Goal: Check status: Check status

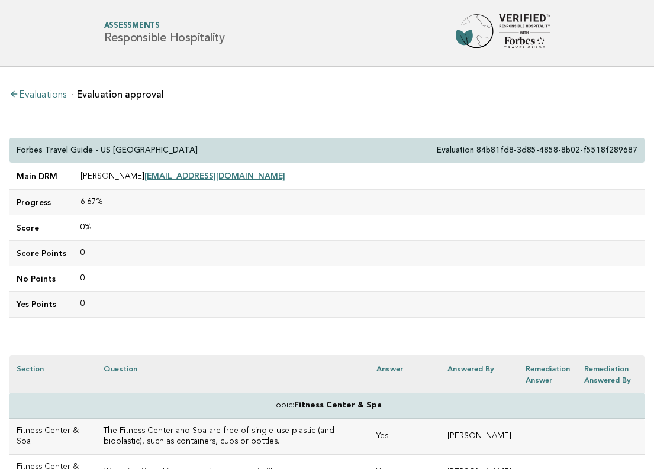
click at [53, 93] on link "Evaluations" at bounding box center [37, 95] width 57 height 9
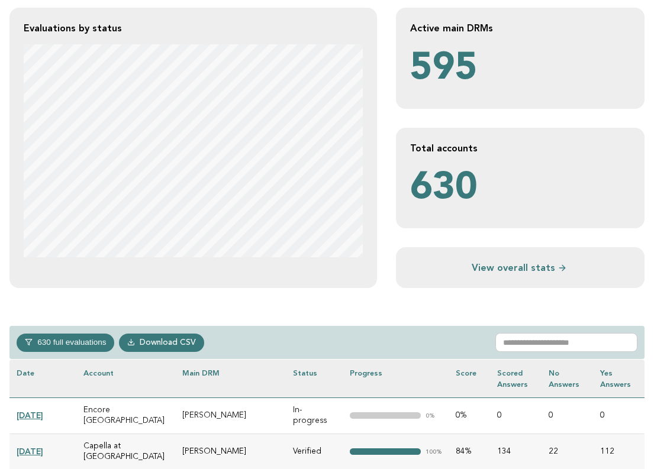
scroll to position [286, 0]
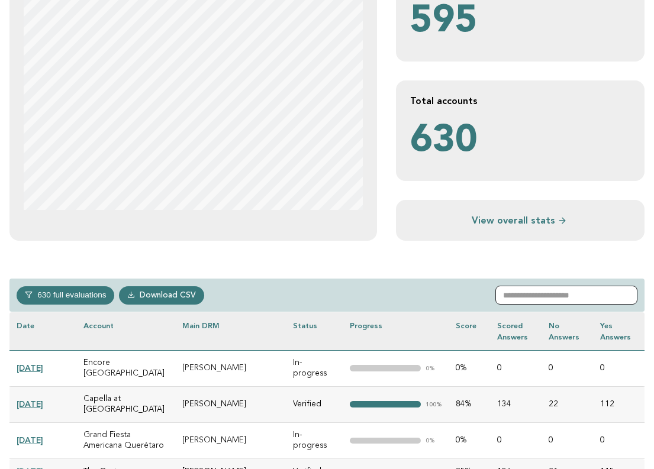
click at [524, 292] on input "text" at bounding box center [566, 295] width 142 height 19
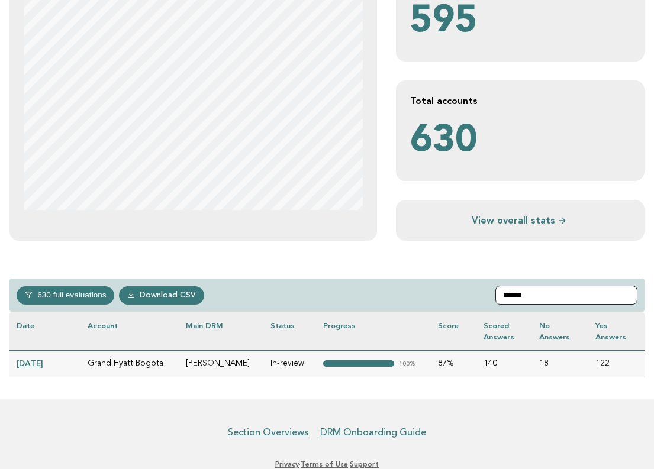
type input "******"
click at [43, 362] on link "2025-07-16" at bounding box center [30, 363] width 27 height 9
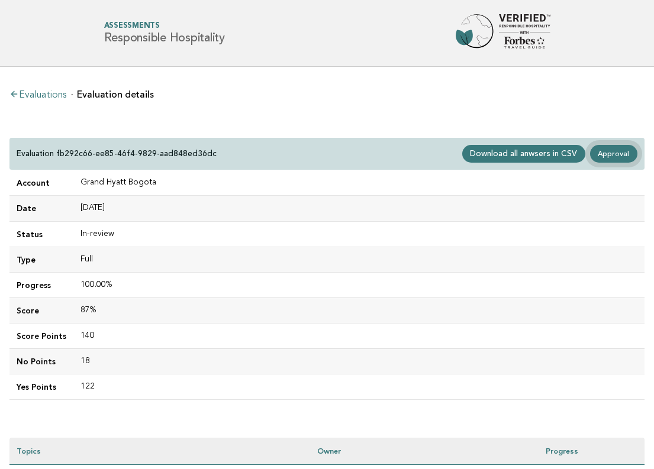
click at [624, 154] on link "Approval" at bounding box center [613, 154] width 47 height 18
